Goal: Transaction & Acquisition: Book appointment/travel/reservation

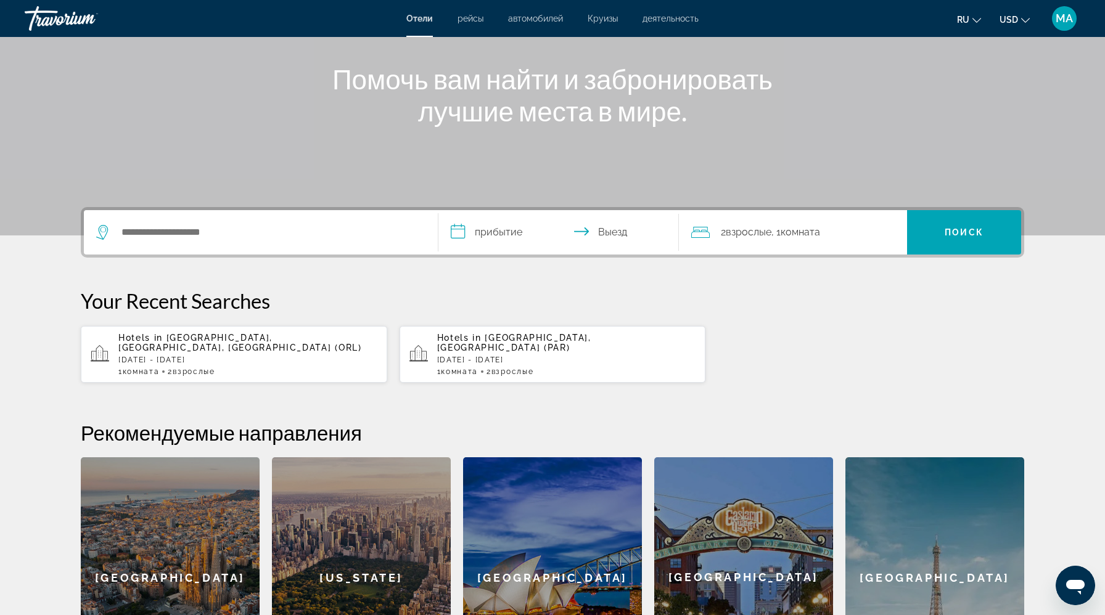
scroll to position [155, 0]
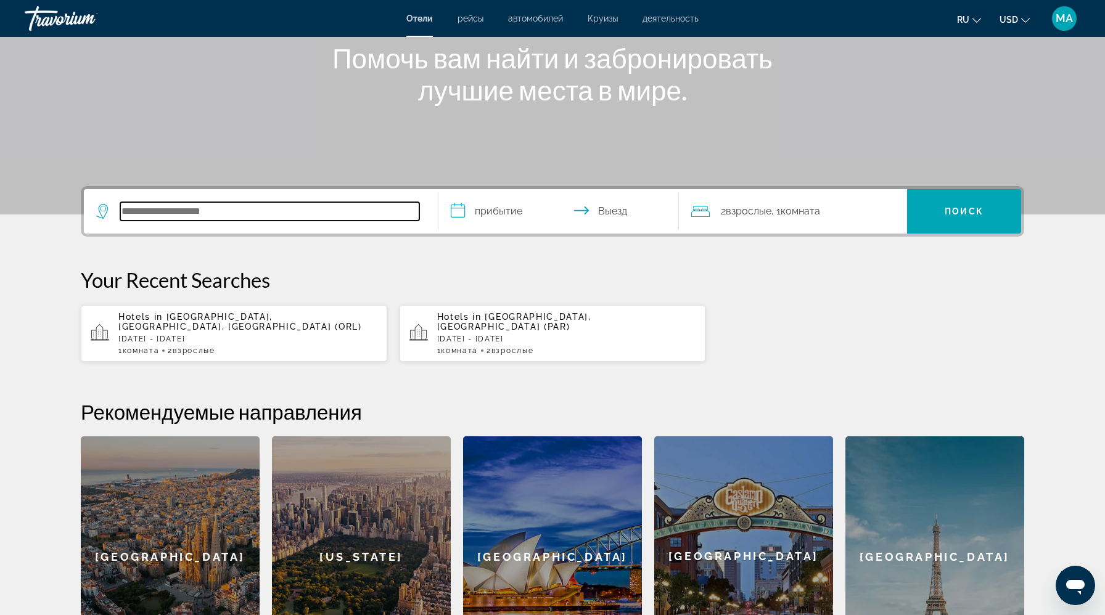
click at [221, 205] on input "Search hotel destination" at bounding box center [269, 211] width 299 height 18
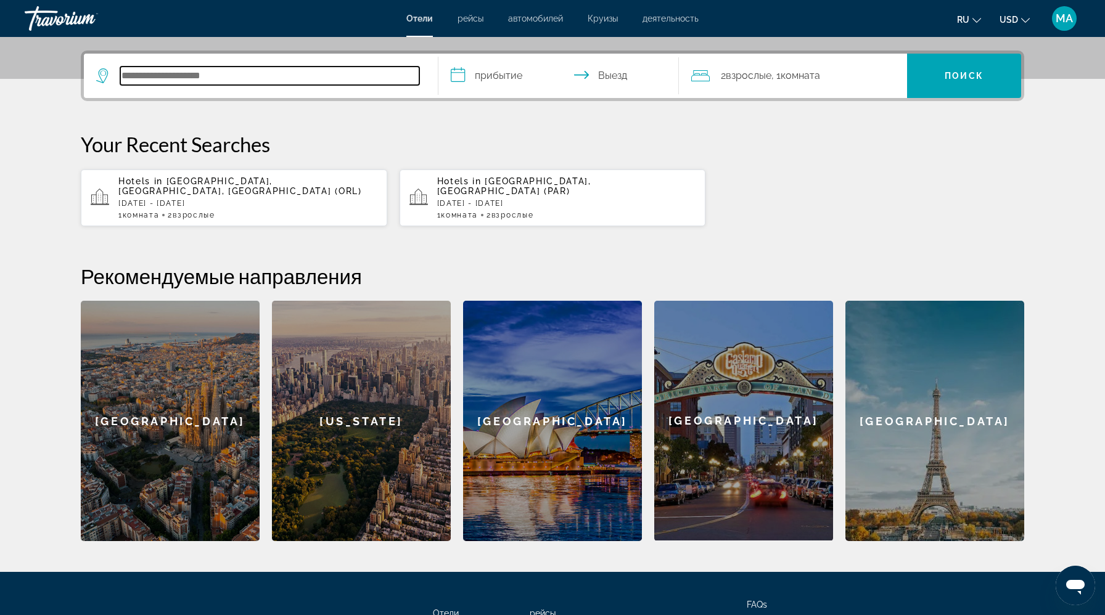
scroll to position [301, 0]
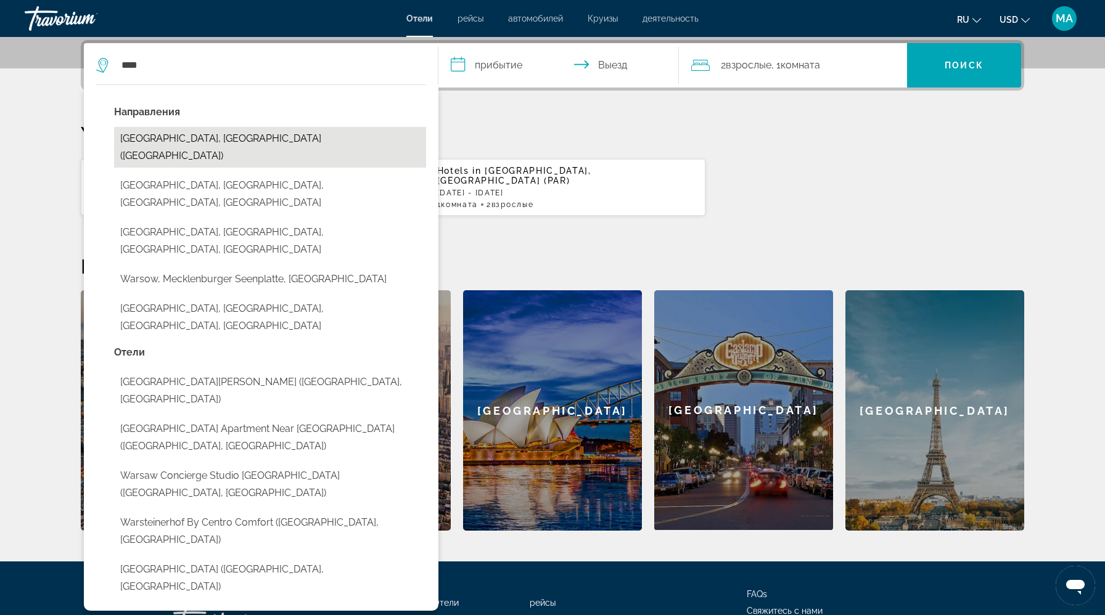
click at [155, 144] on button "[GEOGRAPHIC_DATA], [GEOGRAPHIC_DATA] ([GEOGRAPHIC_DATA])" at bounding box center [270, 147] width 312 height 41
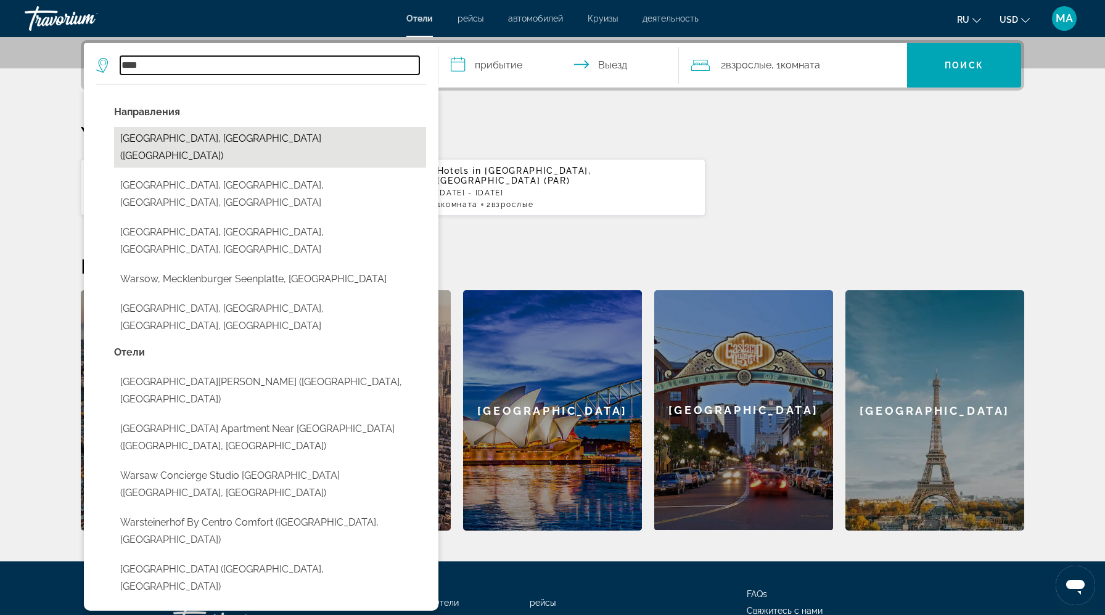
type input "**********"
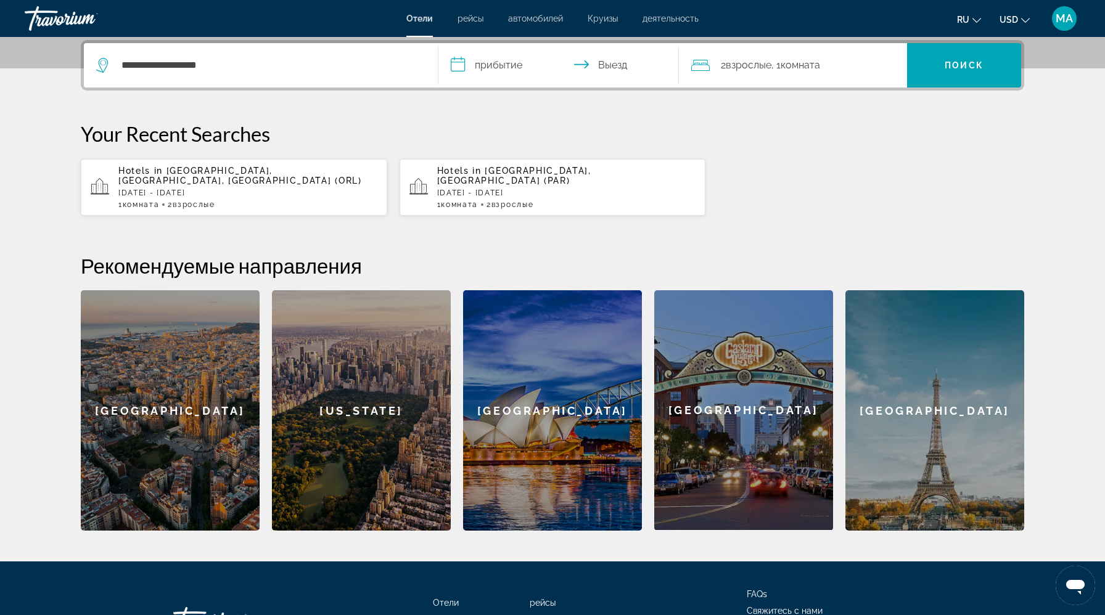
click at [518, 67] on input "**********" at bounding box center [560, 67] width 245 height 48
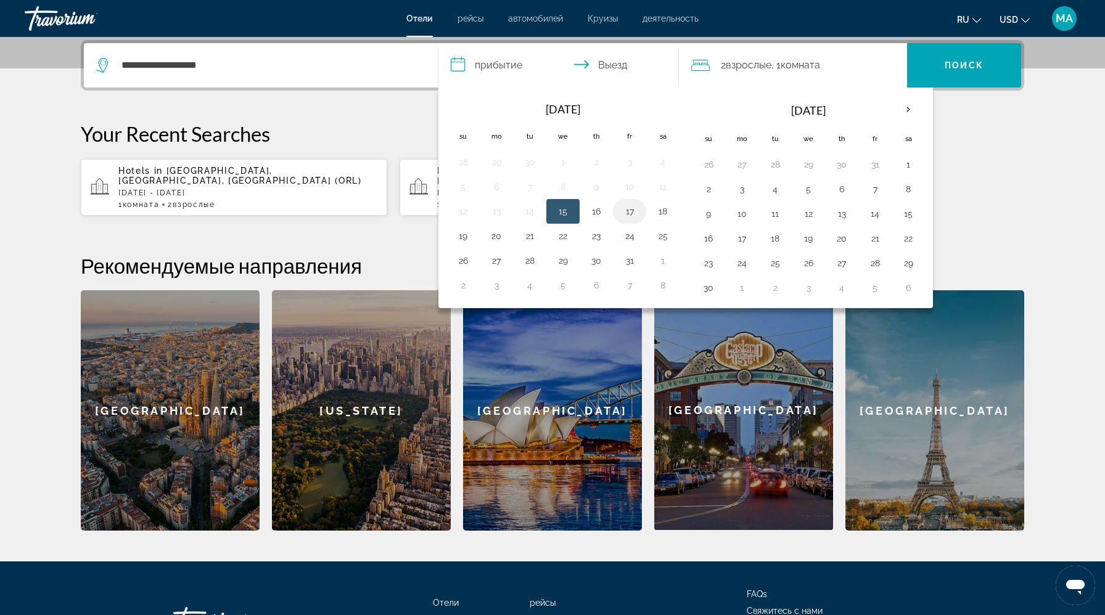
click at [631, 208] on button "17" at bounding box center [630, 211] width 20 height 17
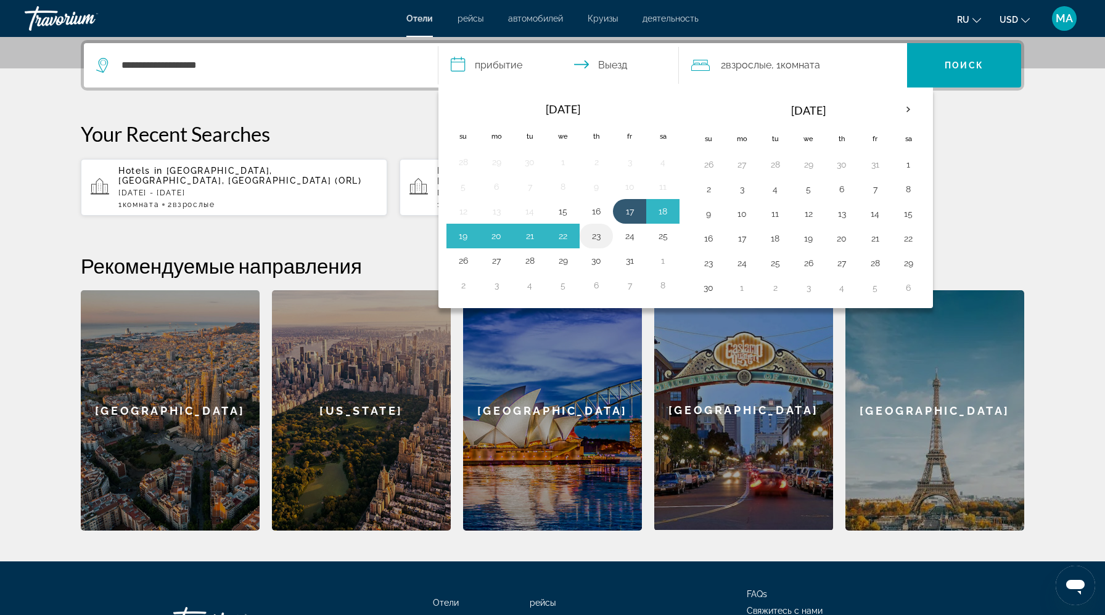
click at [600, 237] on button "23" at bounding box center [596, 235] width 20 height 17
type input "**********"
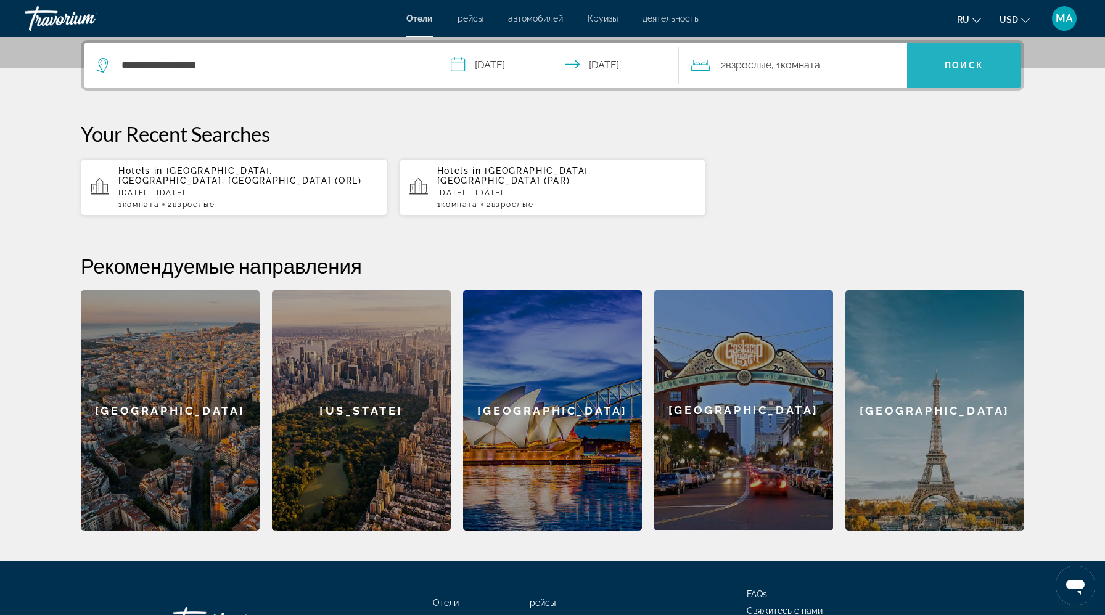
click at [980, 55] on span "Search" at bounding box center [964, 66] width 114 height 30
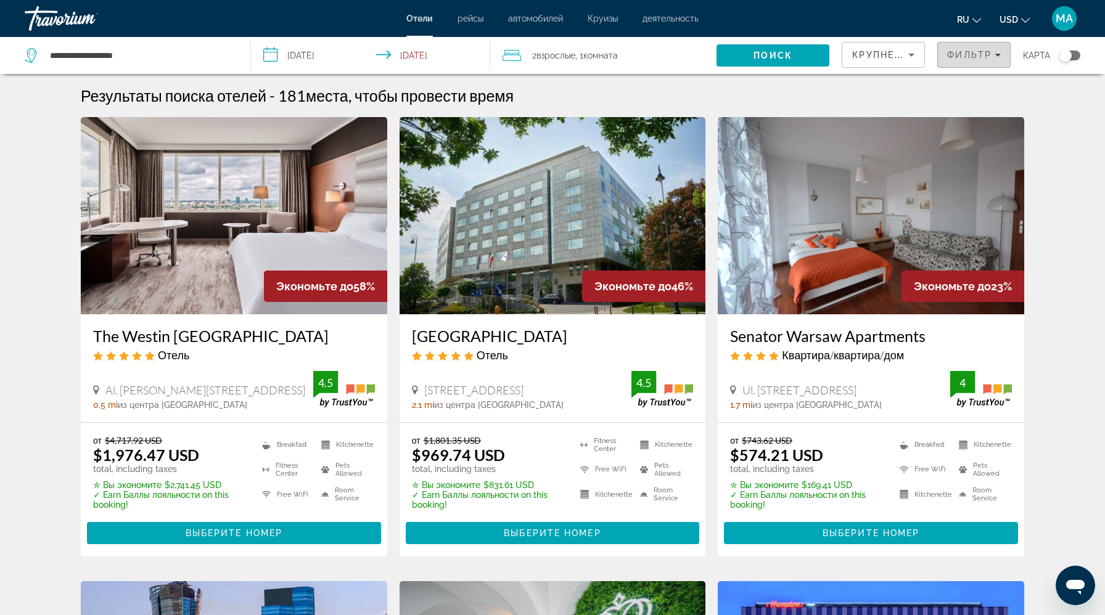
click at [996, 50] on div "Фильтр" at bounding box center [974, 55] width 54 height 10
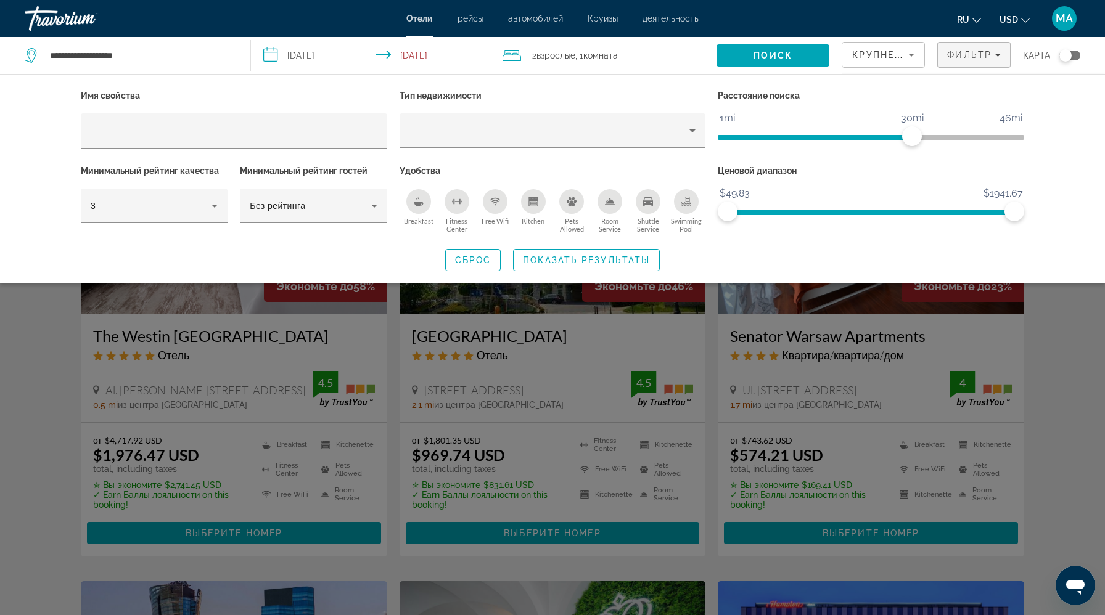
click at [859, 46] on div "Крупнейшие сбережения" at bounding box center [883, 60] width 62 height 35
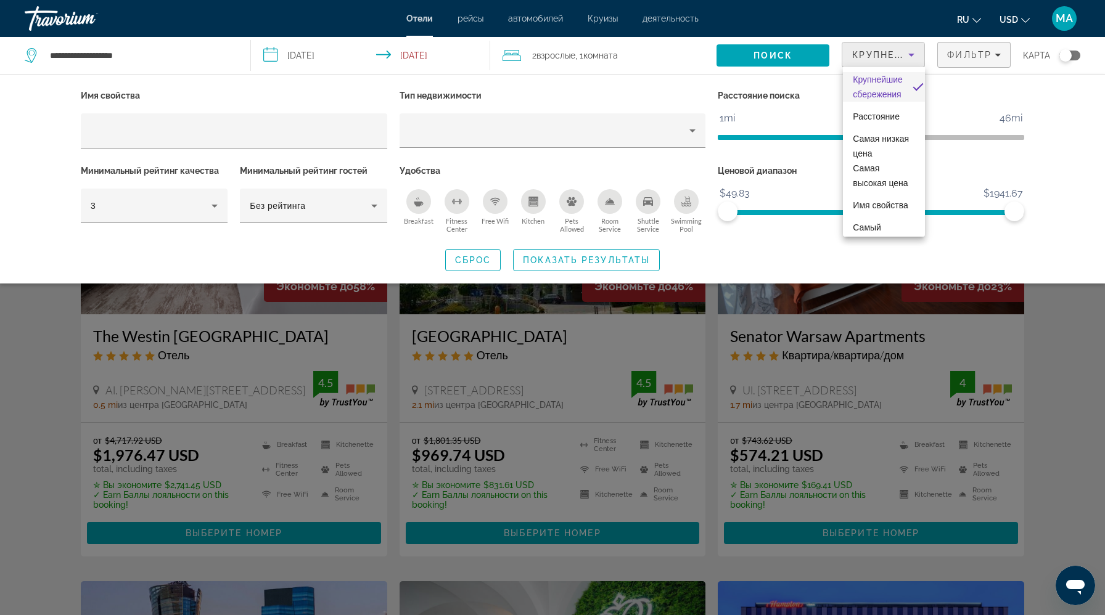
click at [737, 341] on div at bounding box center [552, 307] width 1105 height 615
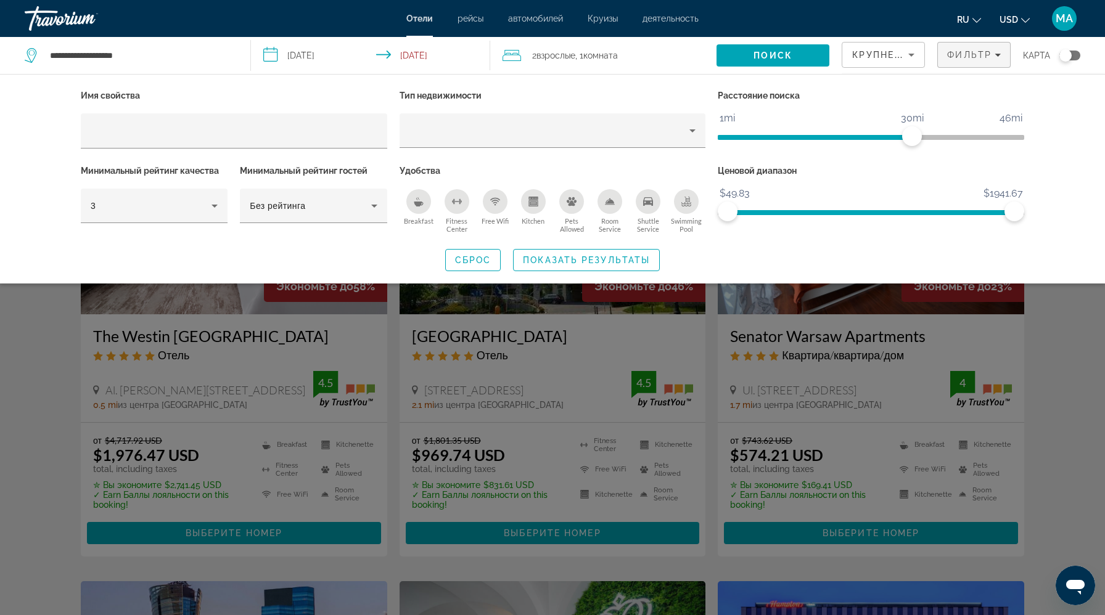
click at [735, 341] on div "Search widget" at bounding box center [552, 400] width 1105 height 430
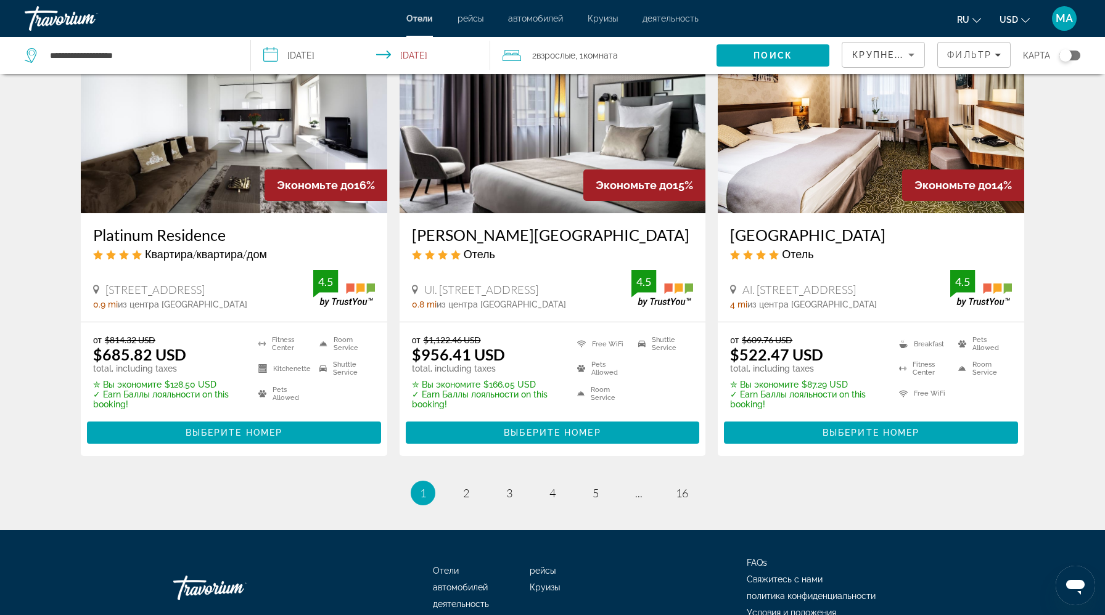
scroll to position [1550, 0]
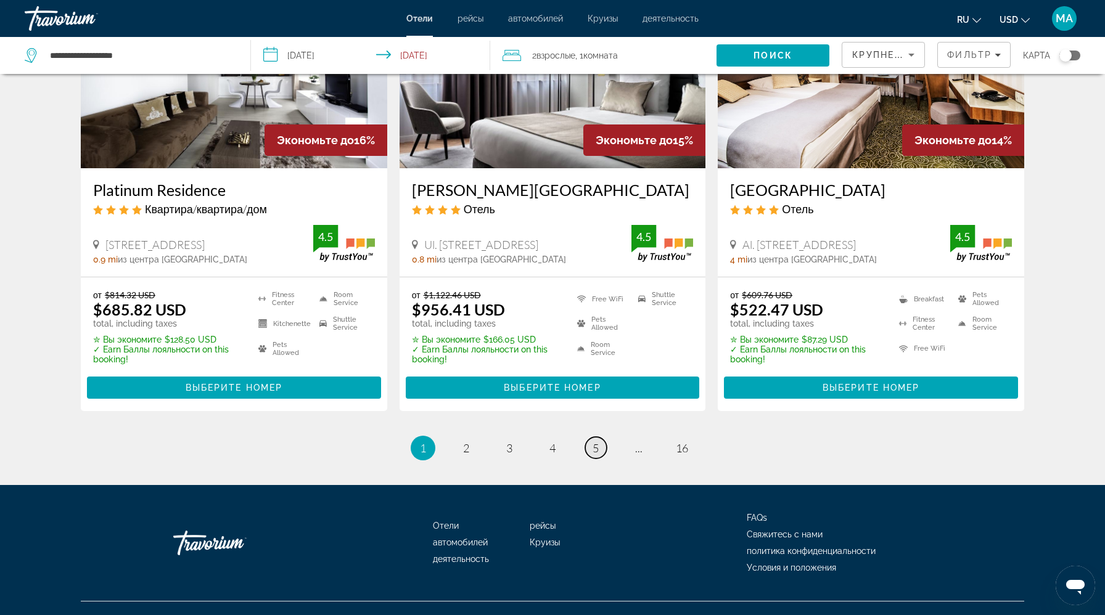
click at [593, 437] on link "page 5" at bounding box center [596, 448] width 22 height 22
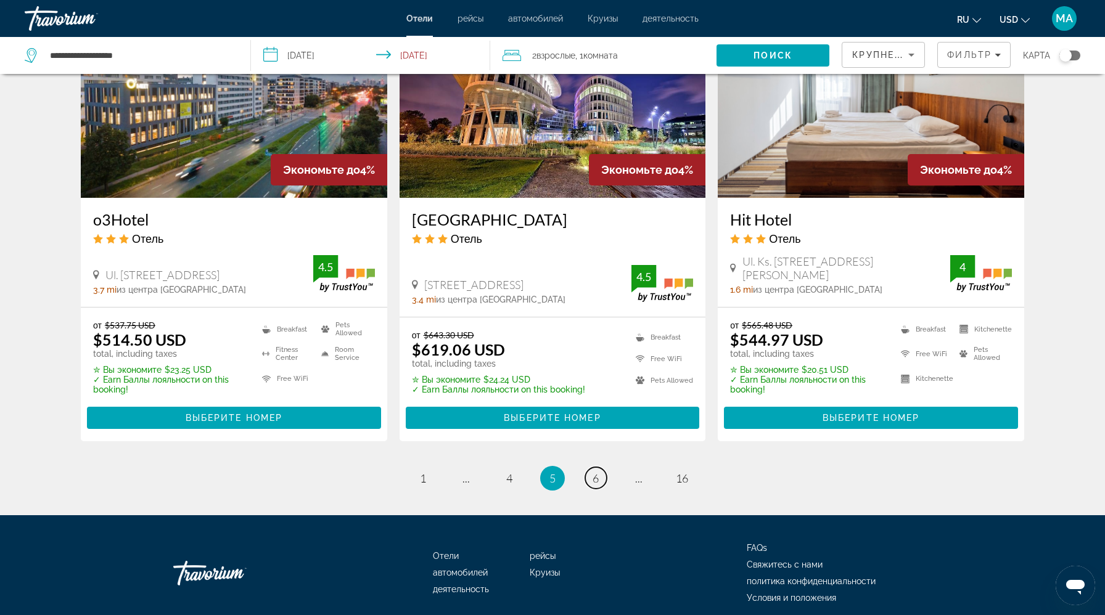
scroll to position [1560, 0]
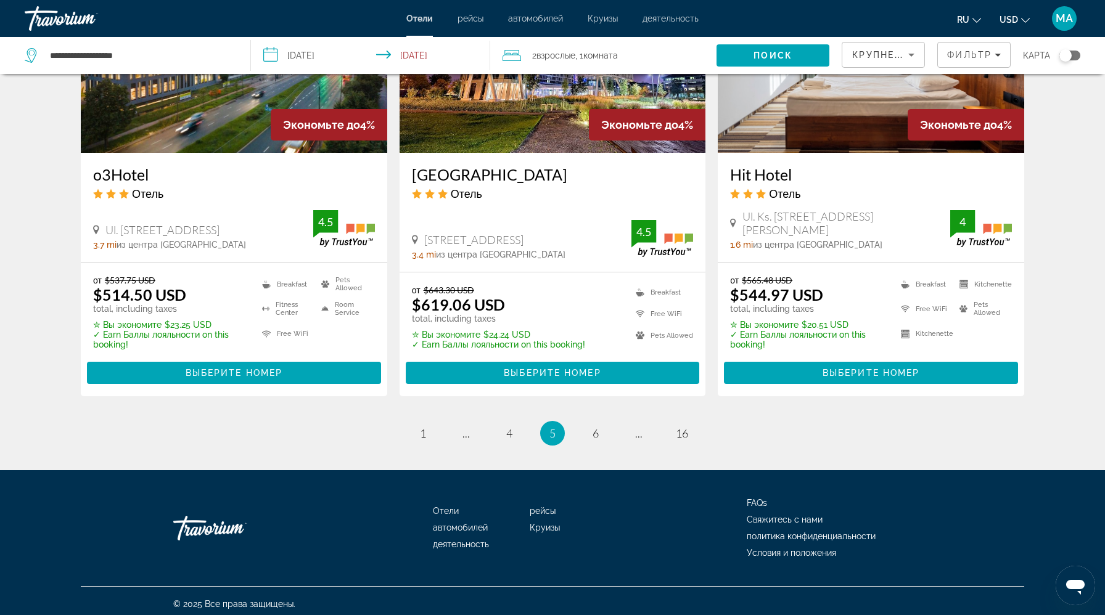
click at [591, 436] on link "page 6" at bounding box center [596, 433] width 22 height 22
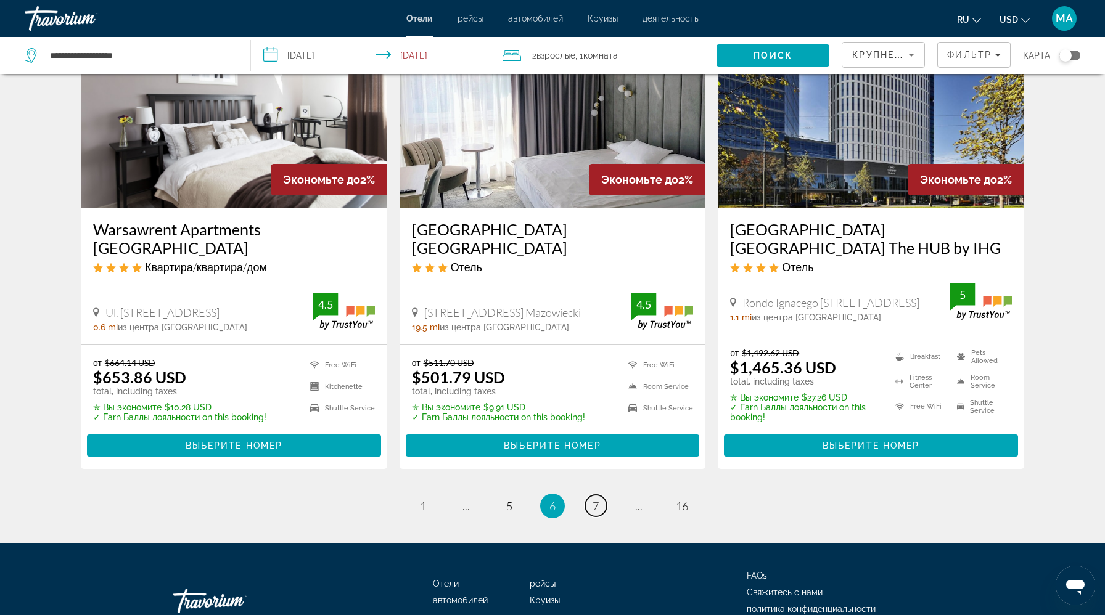
scroll to position [1568, 0]
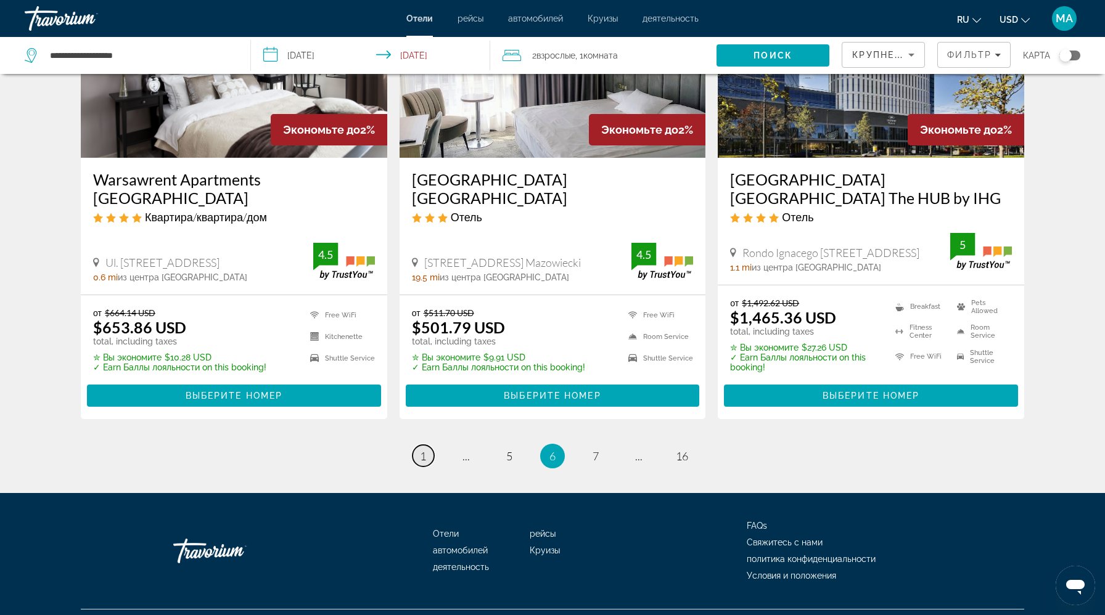
click at [422, 449] on span "1" at bounding box center [423, 456] width 6 height 14
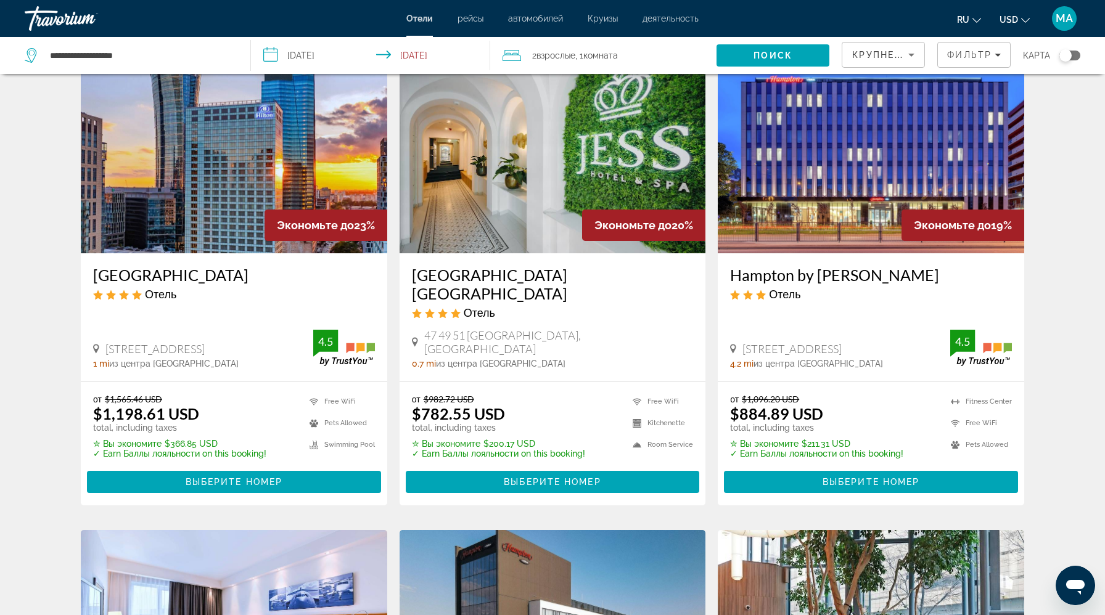
scroll to position [527, 0]
